Goal: Task Accomplishment & Management: Manage account settings

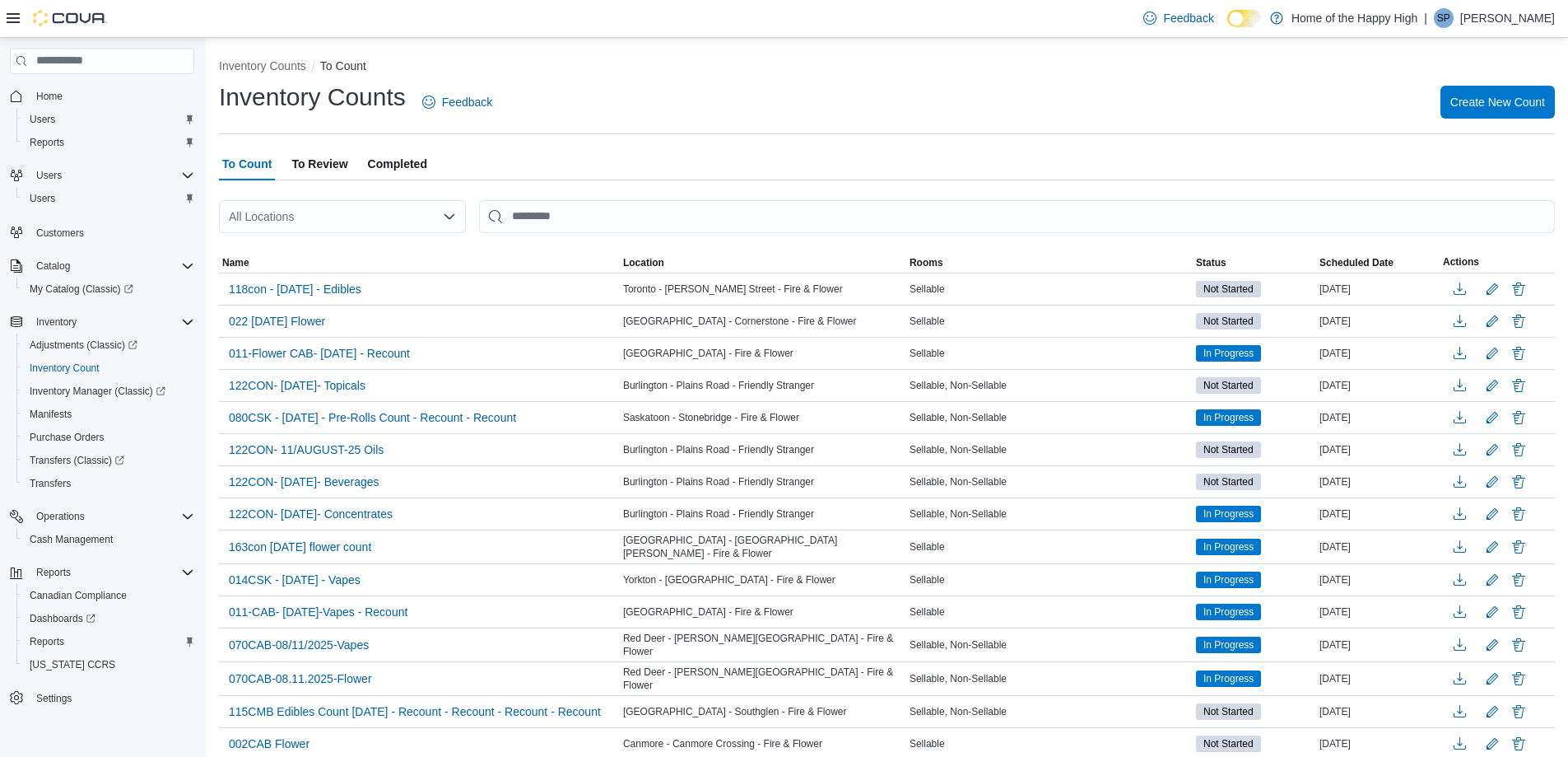
drag, startPoint x: 1519, startPoint y: 11, endPoint x: 1508, endPoint y: 15, distance: 11.7
click at [1519, 11] on p "[PERSON_NAME]" at bounding box center [1507, 18] width 95 height 20
click at [1468, 149] on button "Sign Out" at bounding box center [1471, 160] width 151 height 26
